Goal: Navigation & Orientation: Find specific page/section

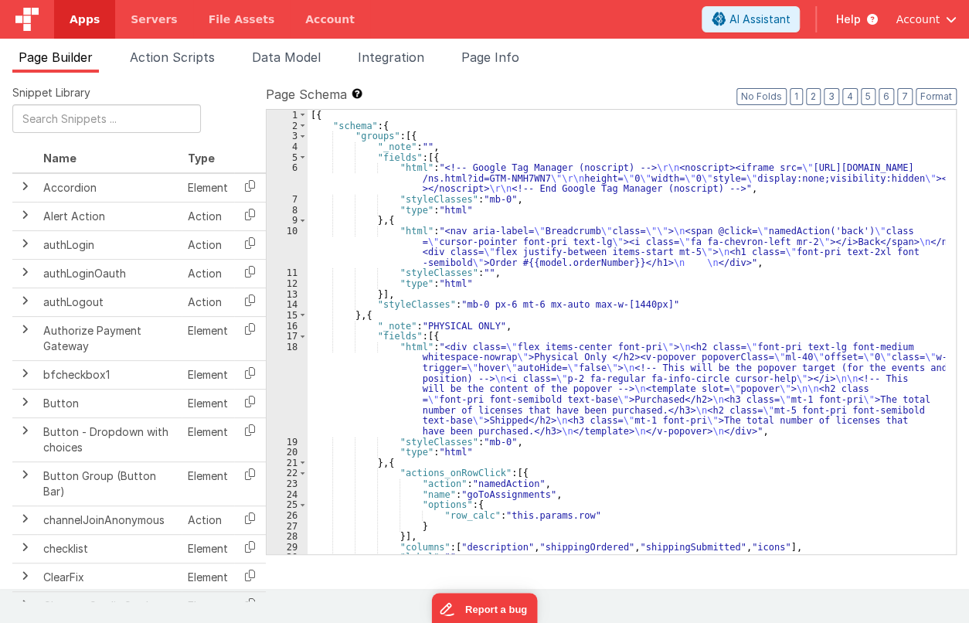
click at [917, 13] on span "Account" at bounding box center [918, 19] width 44 height 15
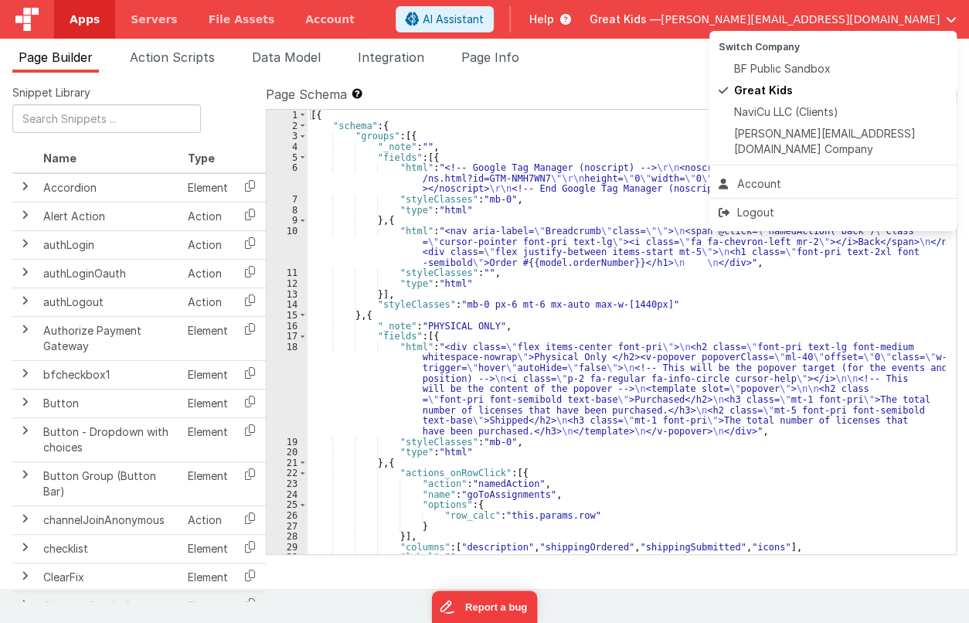
click at [94, 18] on button at bounding box center [484, 311] width 969 height 623
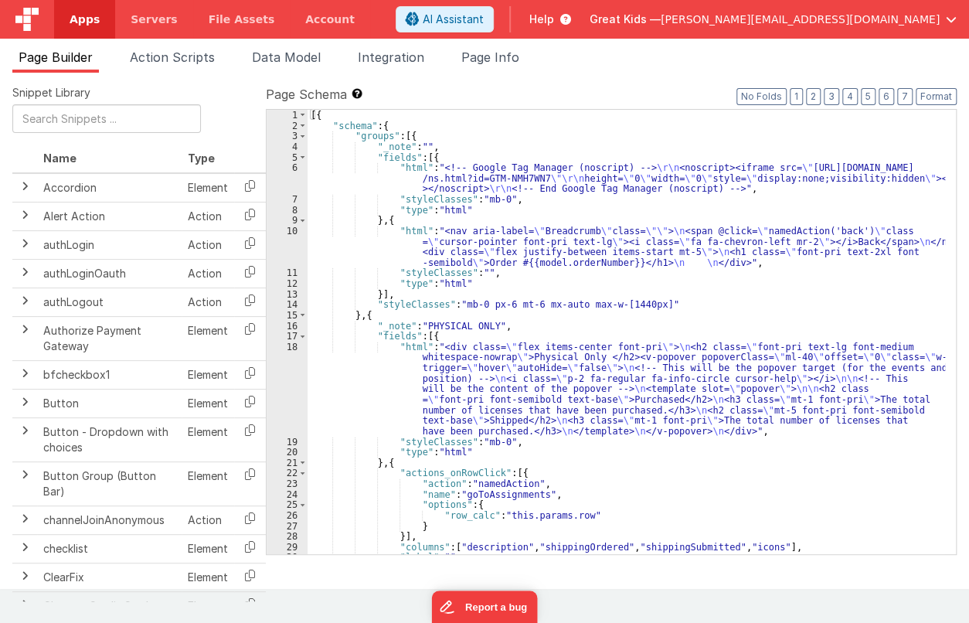
click at [92, 19] on span "Apps" at bounding box center [85, 19] width 30 height 15
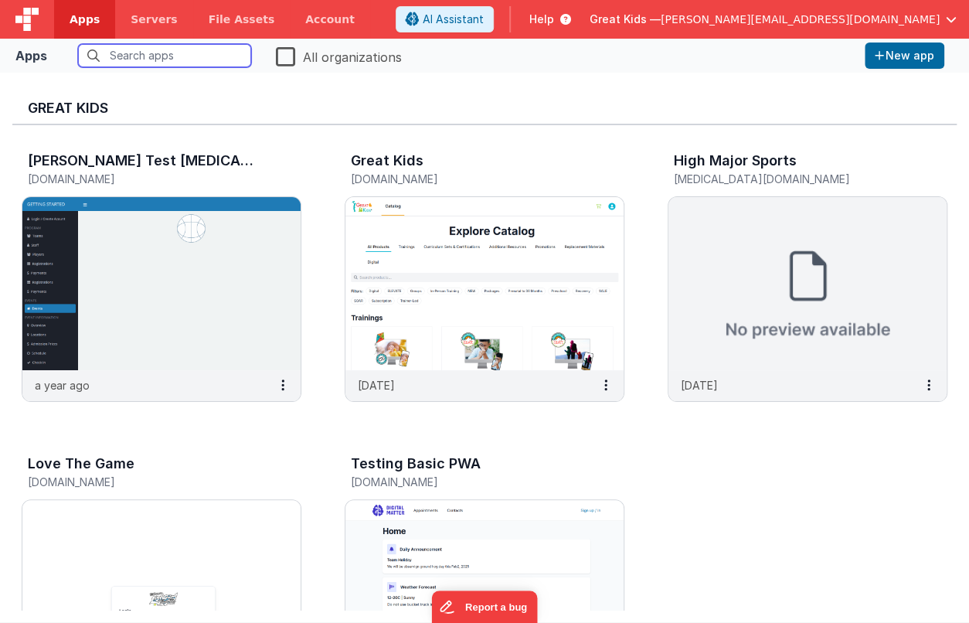
click at [131, 60] on input "text" at bounding box center [164, 55] width 173 height 23
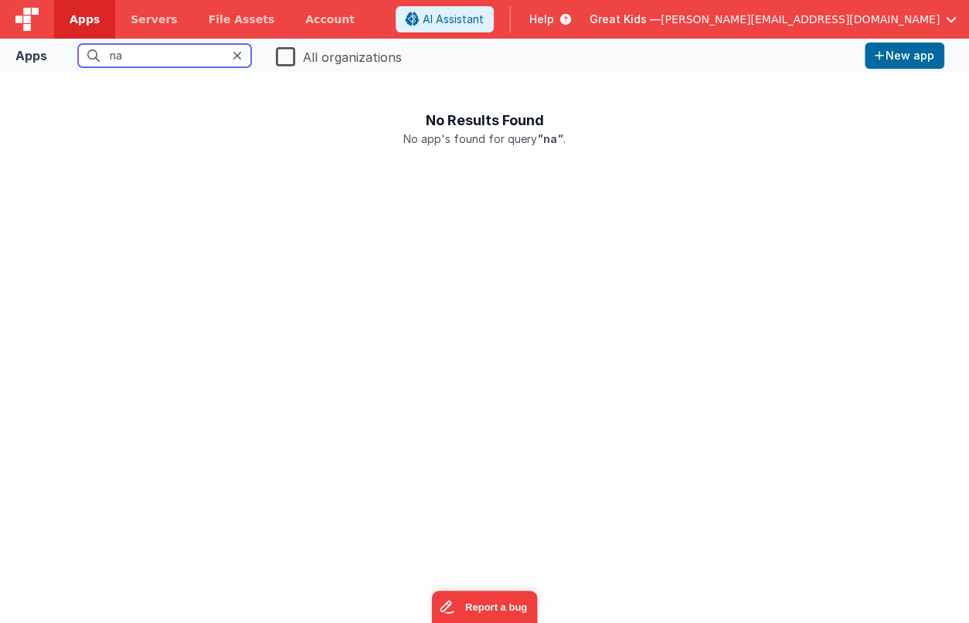
type input "n"
type input "dis"
click at [294, 50] on label "All organizations" at bounding box center [339, 56] width 126 height 22
click at [0, 0] on input "All organizations" at bounding box center [0, 0] width 0 height 0
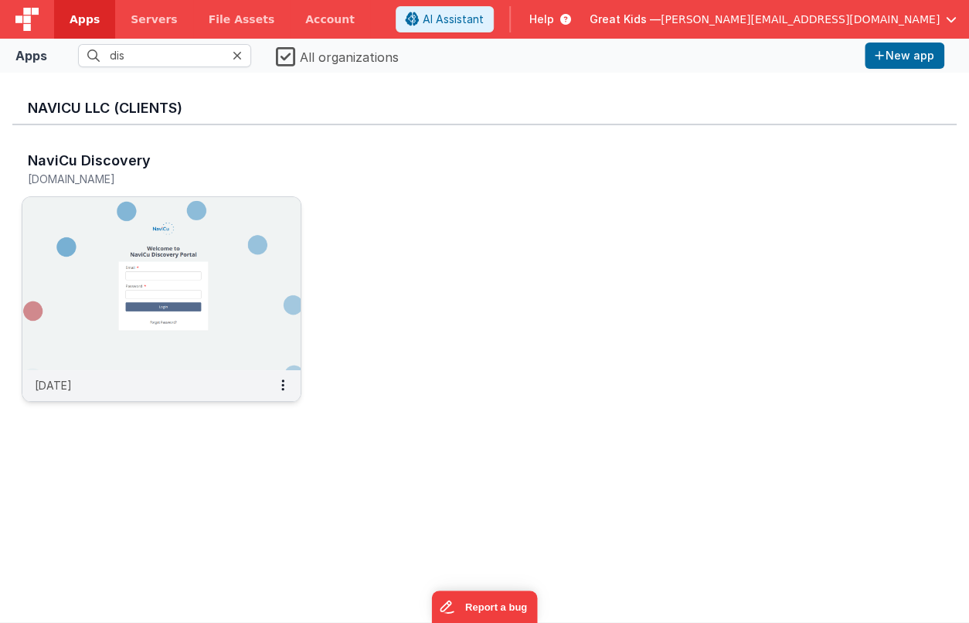
click at [189, 242] on img at bounding box center [161, 283] width 278 height 173
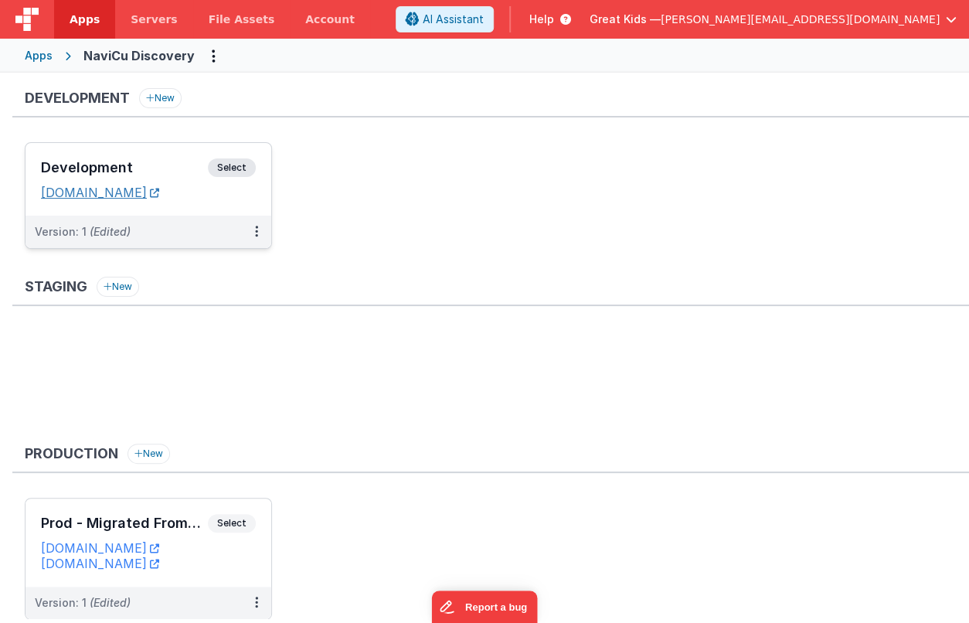
click at [159, 192] on link "[DOMAIN_NAME]" at bounding box center [100, 192] width 118 height 15
